Goal: Navigation & Orientation: Find specific page/section

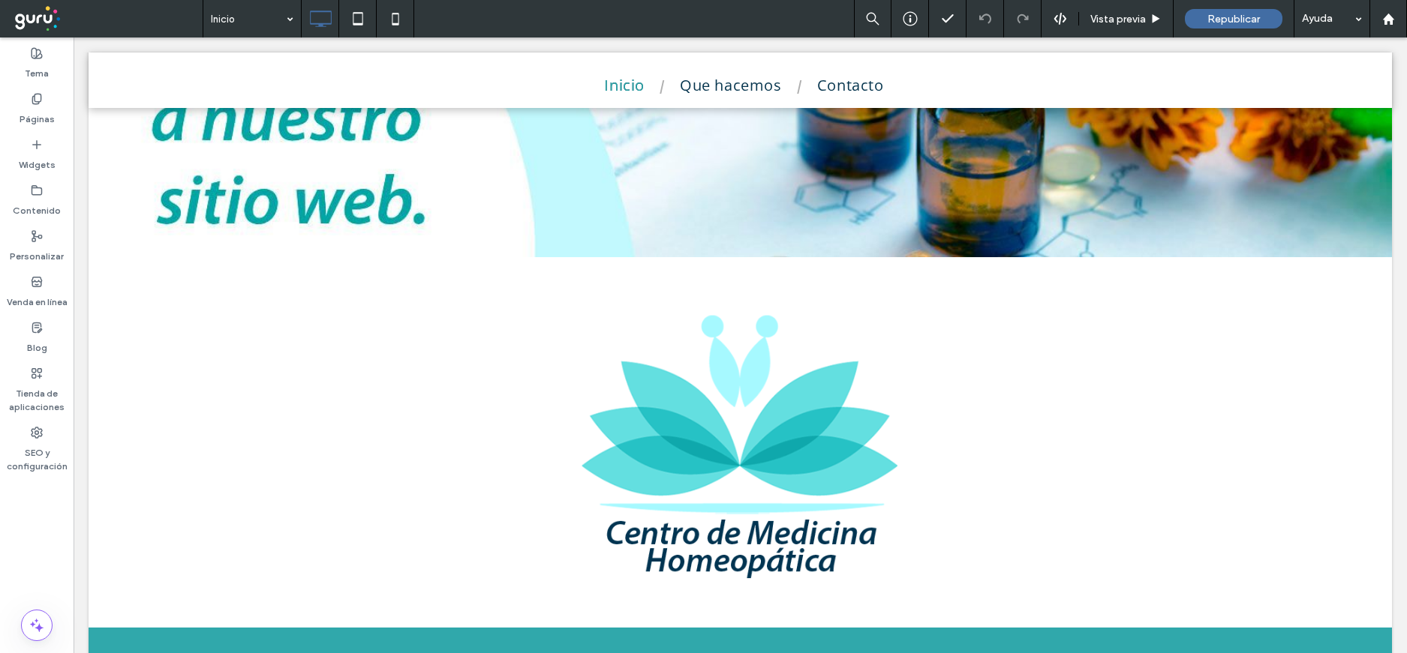
scroll to position [350, 0]
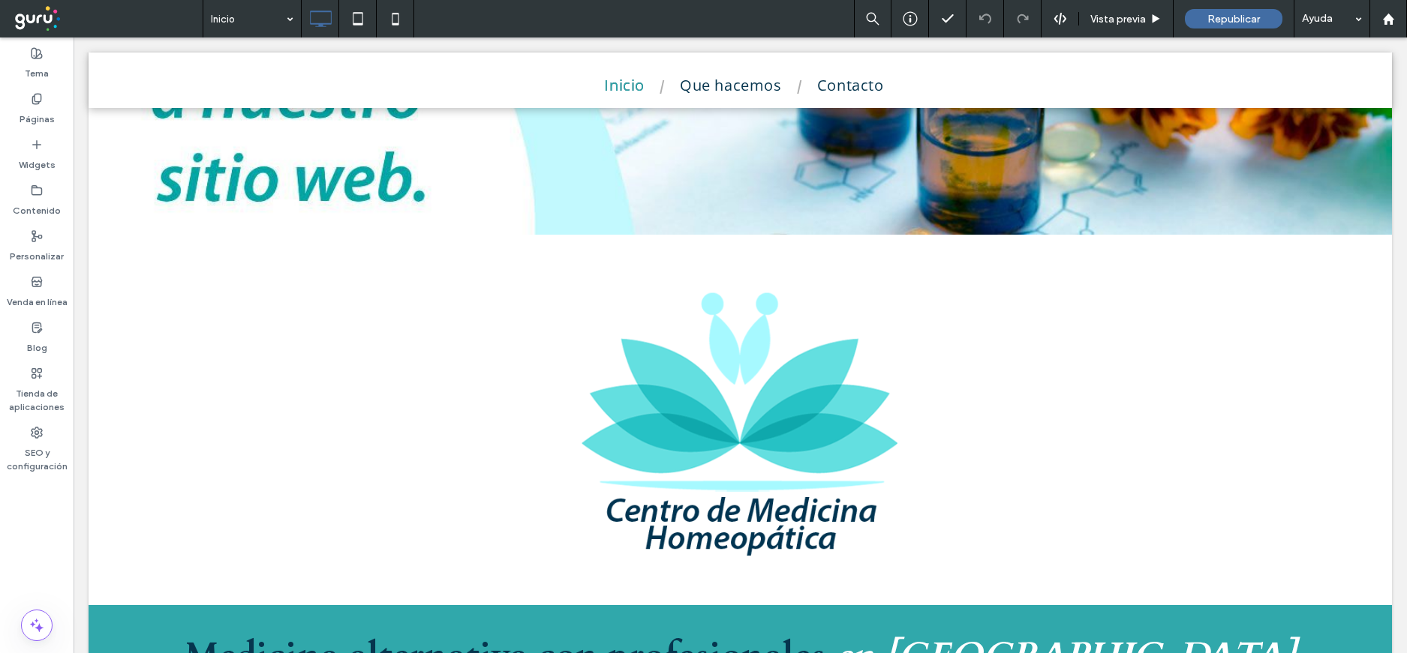
click at [719, 88] on link "Que hacemos" at bounding box center [731, 85] width 132 height 23
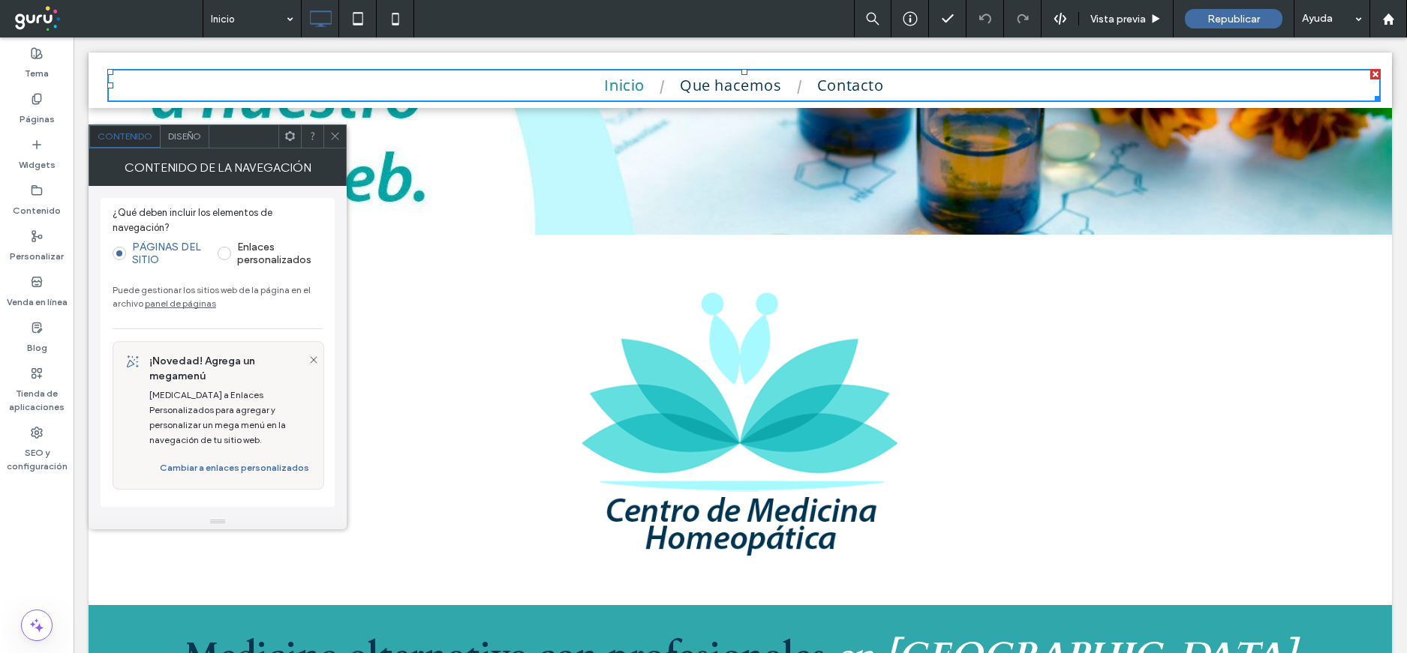
click at [332, 134] on use at bounding box center [335, 137] width 8 height 8
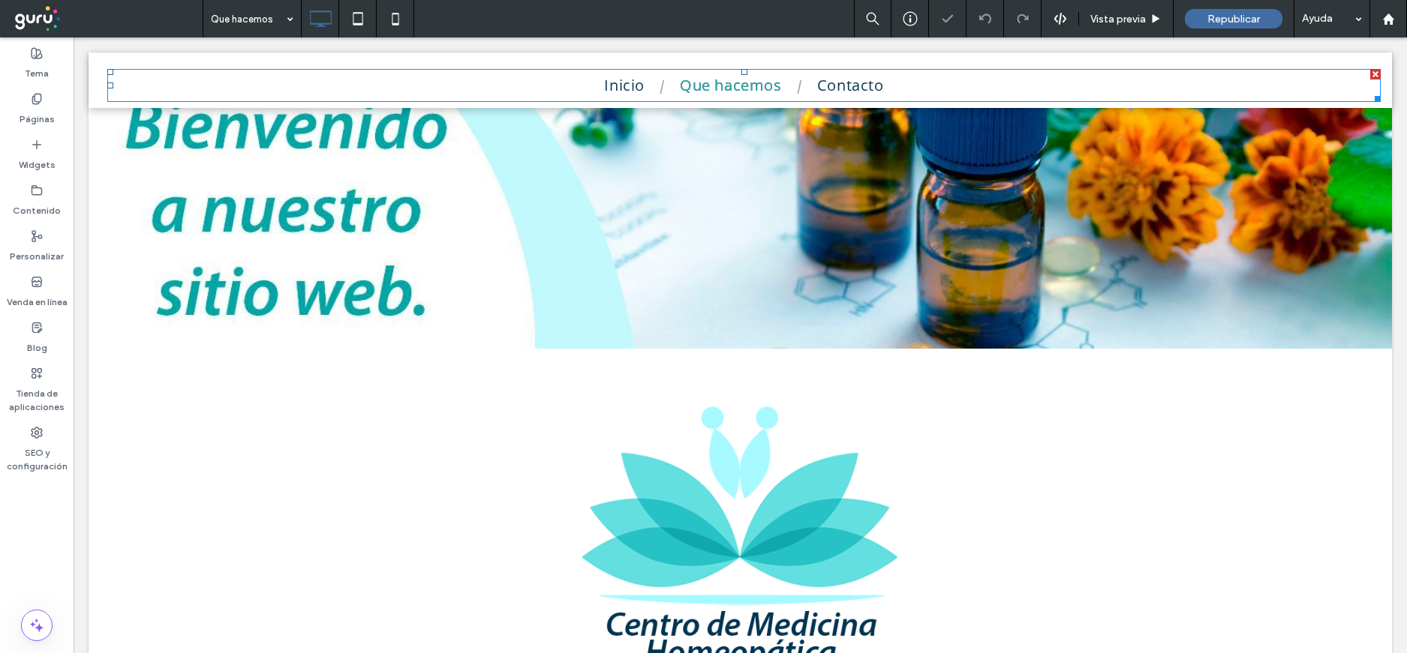
scroll to position [260, 0]
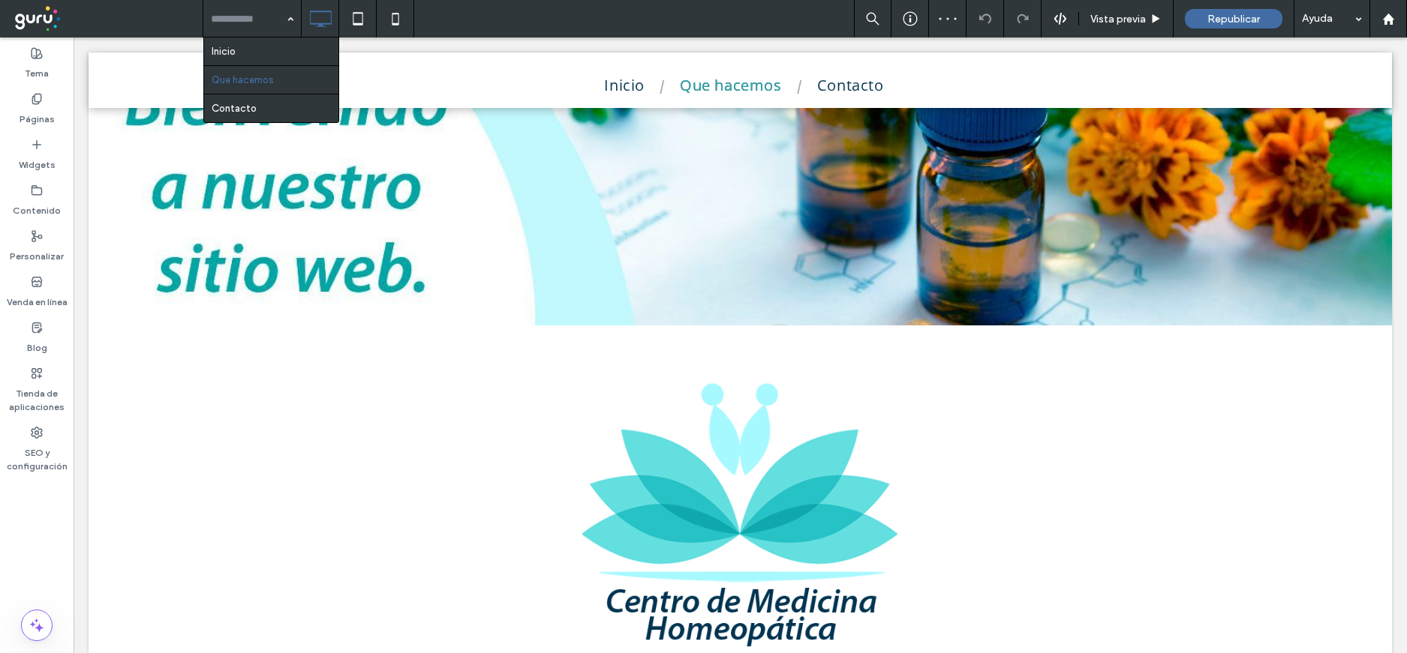
click at [292, 17] on div "Inicio Que hacemos Contacto" at bounding box center [252, 19] width 98 height 38
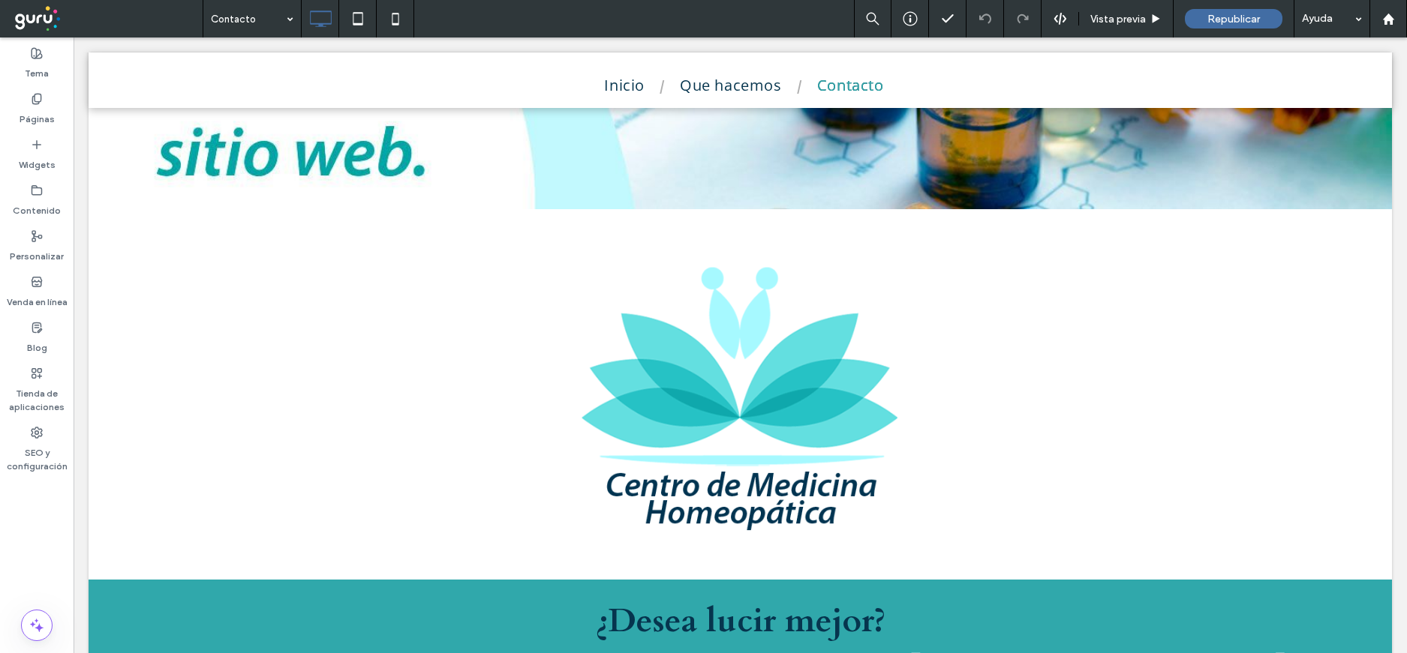
scroll to position [362, 0]
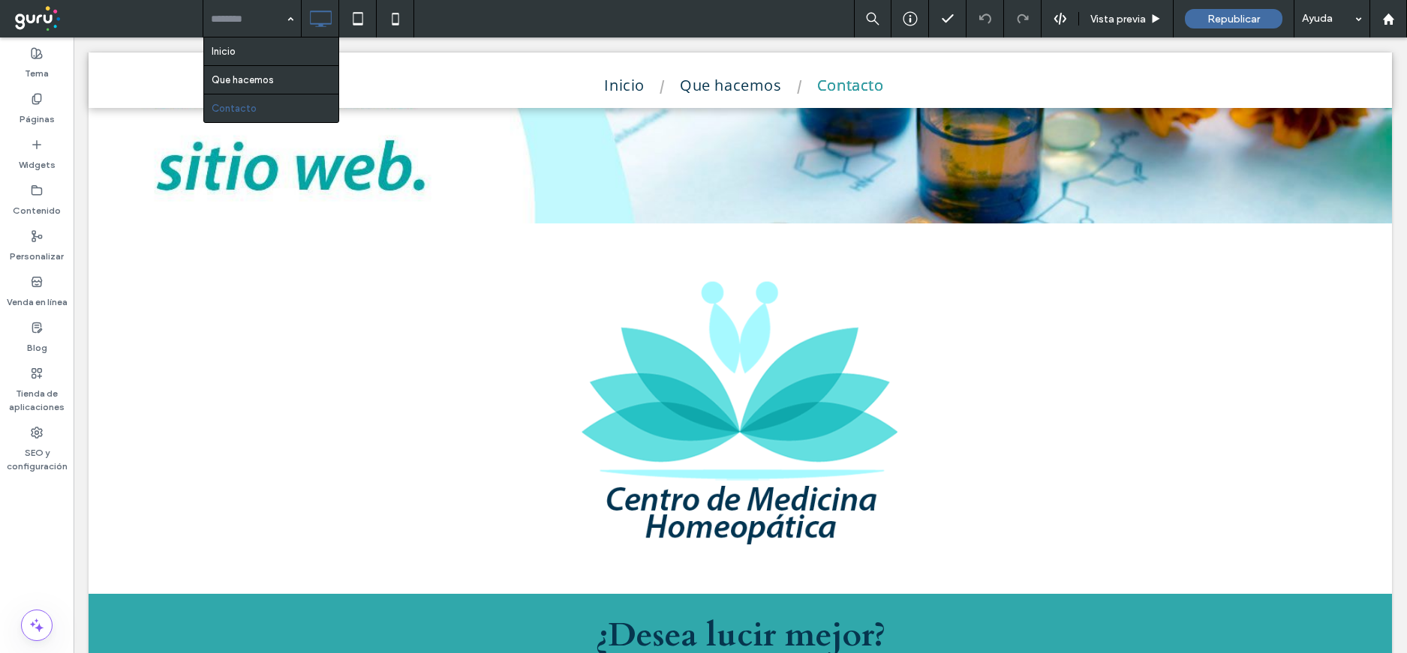
click at [254, 21] on input at bounding box center [248, 19] width 75 height 38
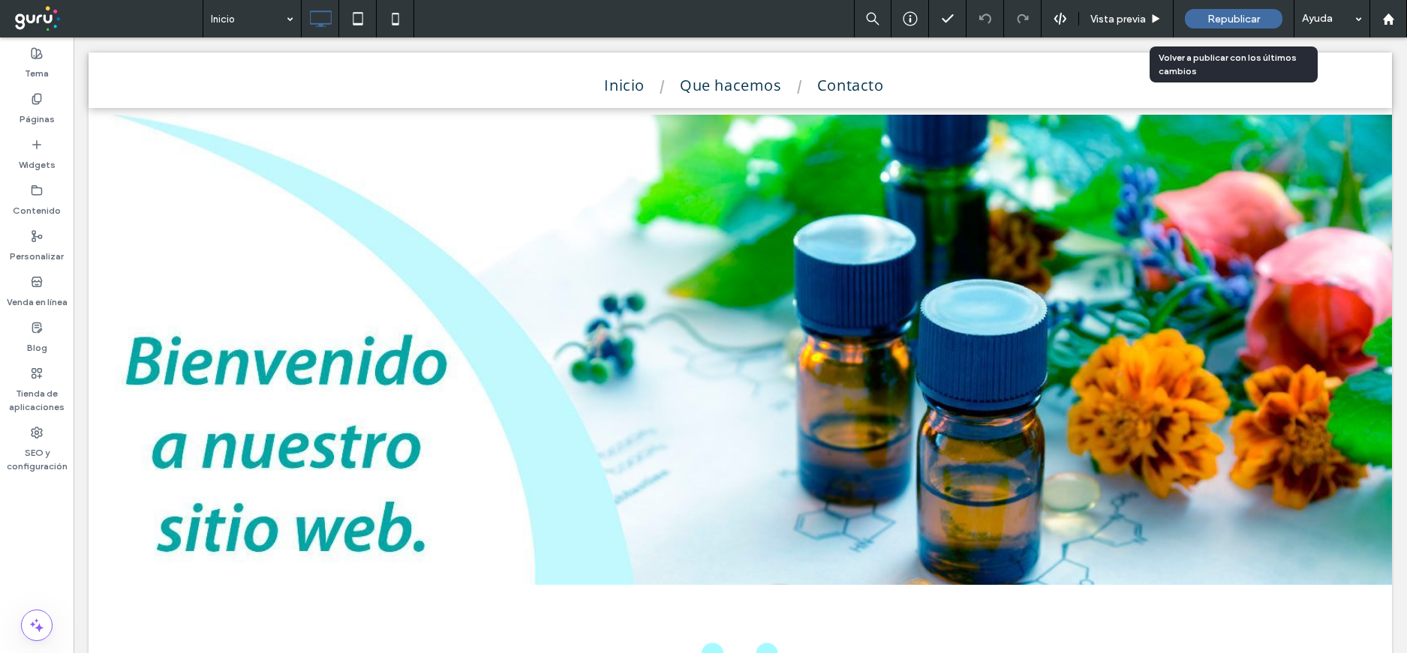
click at [1244, 20] on span "Republicar" at bounding box center [1233, 19] width 53 height 13
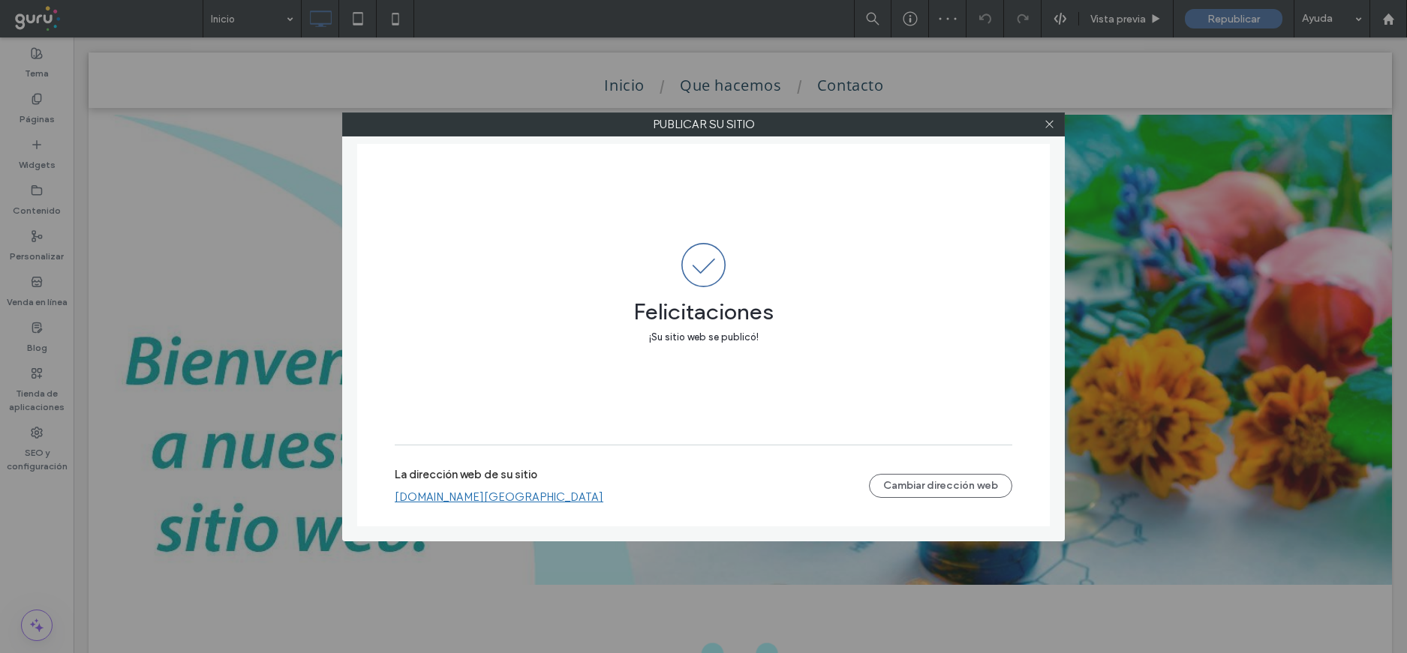
click at [518, 500] on link "[DOMAIN_NAME][GEOGRAPHIC_DATA]" at bounding box center [499, 498] width 209 height 14
